Goal: Information Seeking & Learning: Learn about a topic

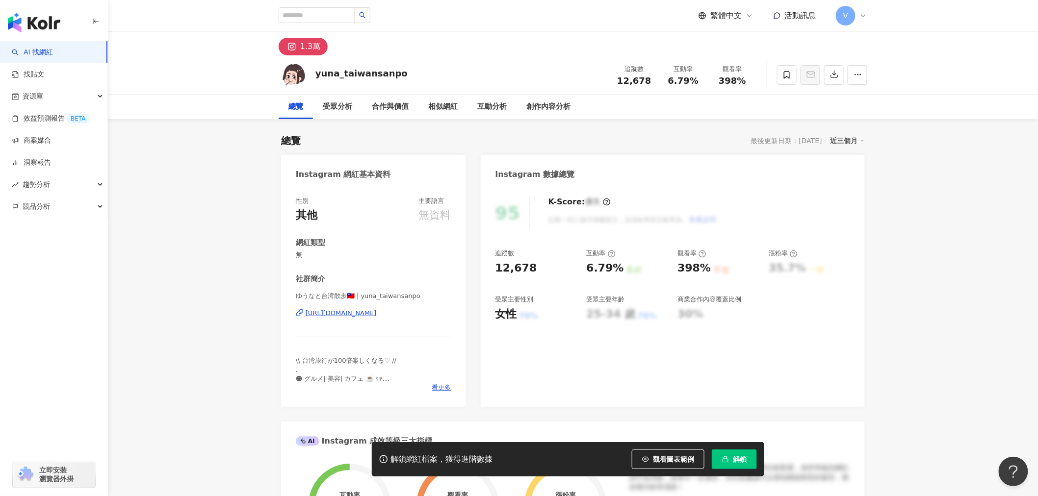
click at [742, 459] on span "解鎖" at bounding box center [740, 460] width 14 height 8
click at [377, 313] on div "https://www.instagram.com/yuna_taiwansanpo" at bounding box center [341, 313] width 71 height 9
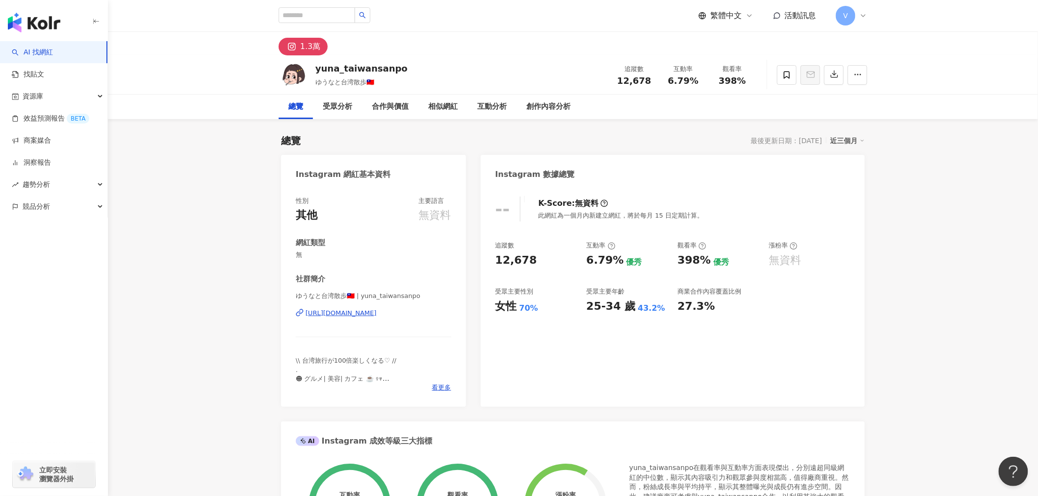
click at [377, 314] on div "https://www.instagram.com/yuna_taiwansanpo" at bounding box center [341, 313] width 71 height 9
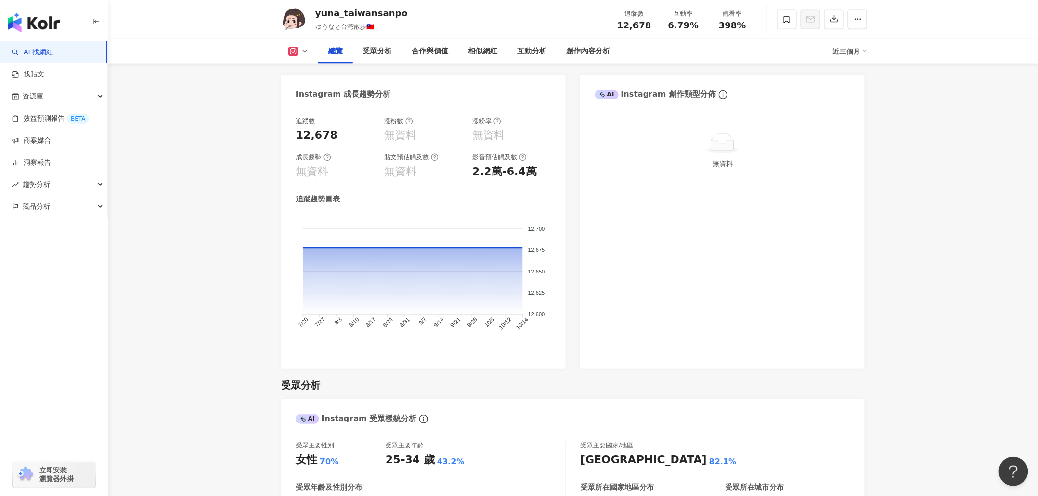
scroll to position [763, 0]
